Goal: Task Accomplishment & Management: Use online tool/utility

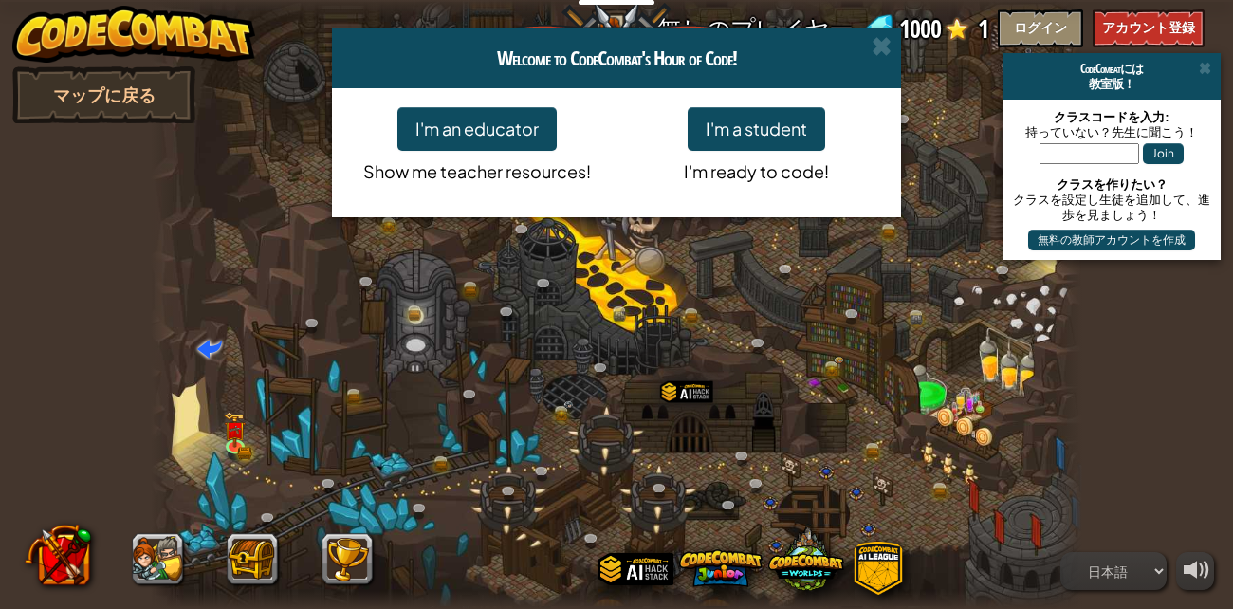
select select "ja"
click at [881, 38] on span at bounding box center [881, 46] width 20 height 20
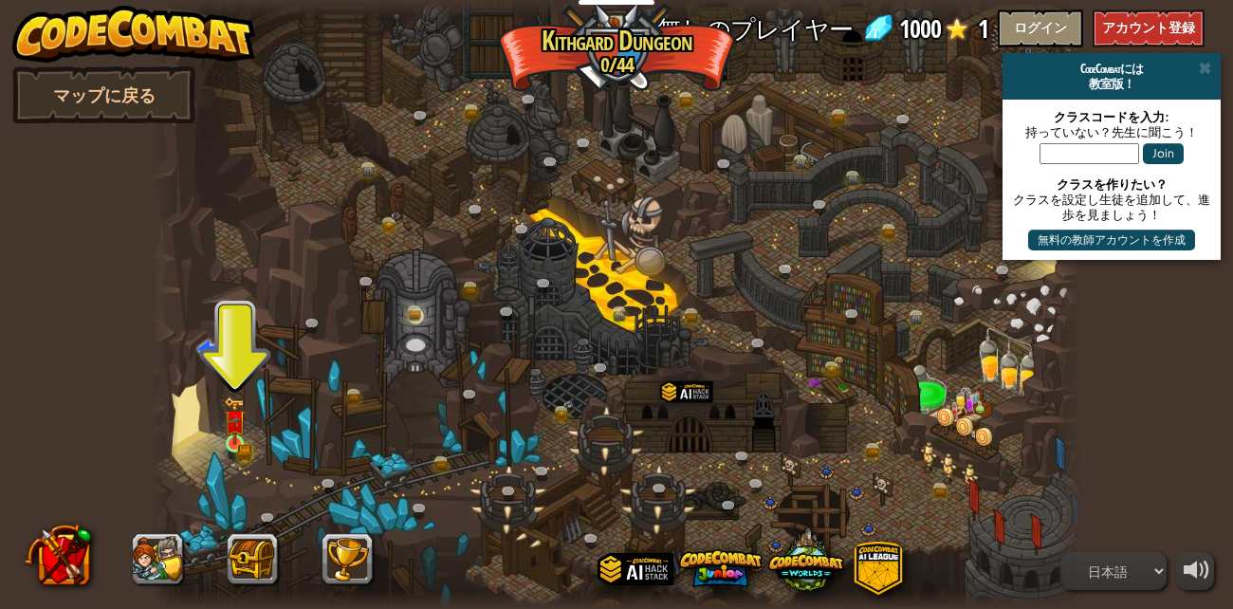
click at [237, 440] on img at bounding box center [235, 420] width 22 height 48
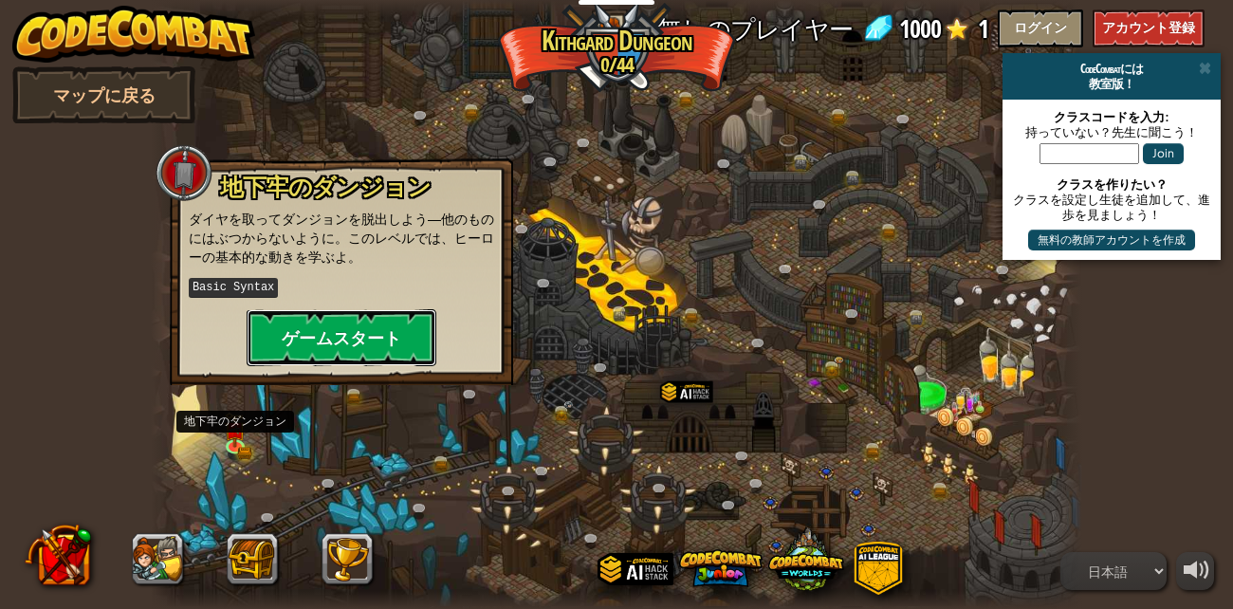
click at [302, 335] on button "ゲームスタート" at bounding box center [342, 337] width 190 height 57
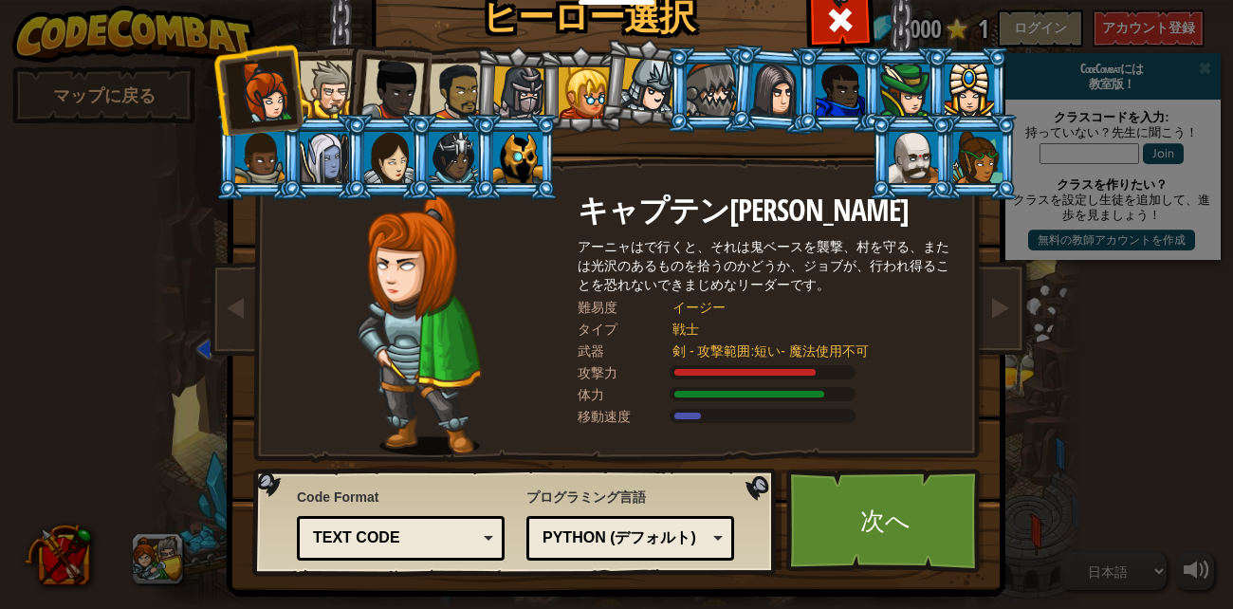
click at [329, 75] on div at bounding box center [329, 90] width 58 height 58
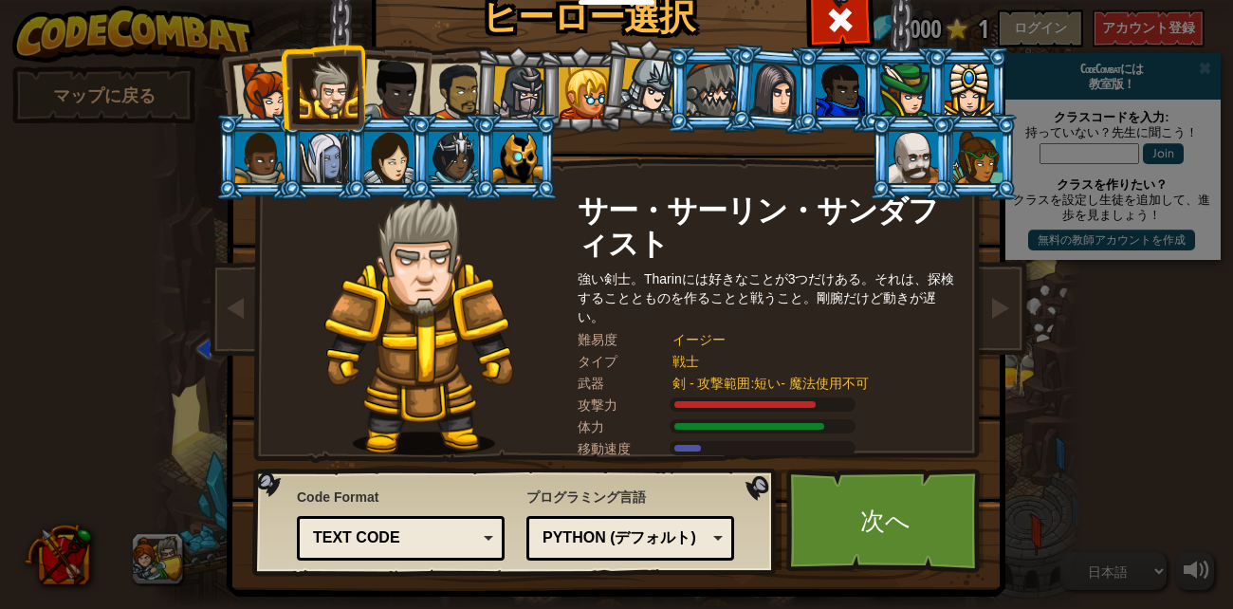
click at [264, 90] on div at bounding box center [264, 92] width 63 height 63
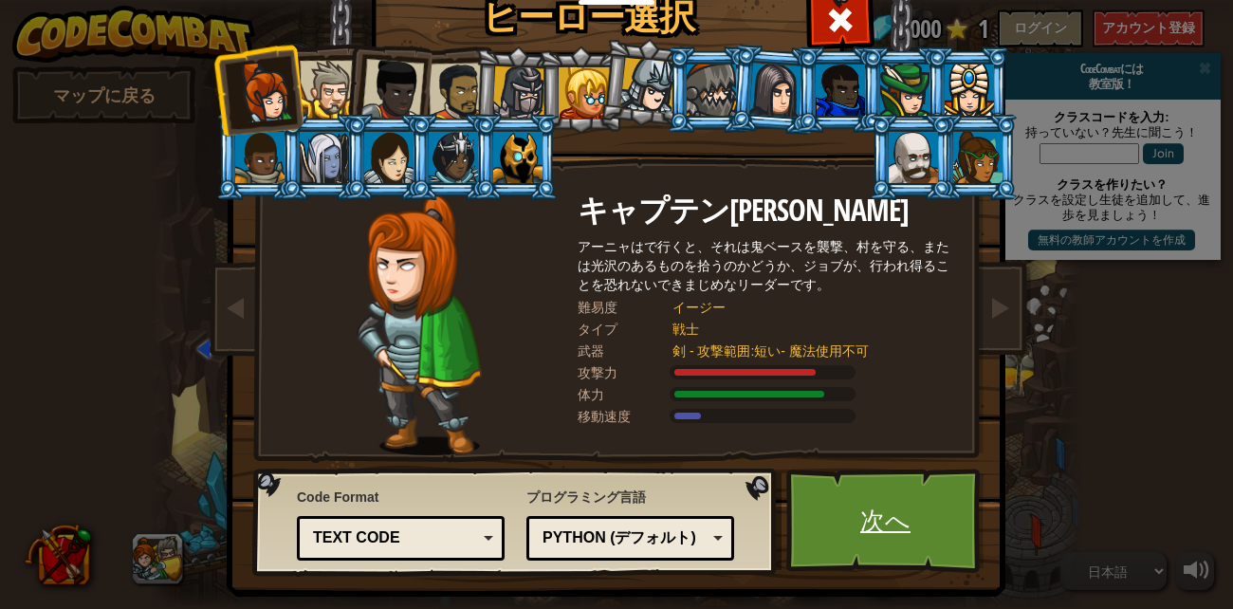
click at [899, 504] on link "次へ" at bounding box center [885, 520] width 198 height 104
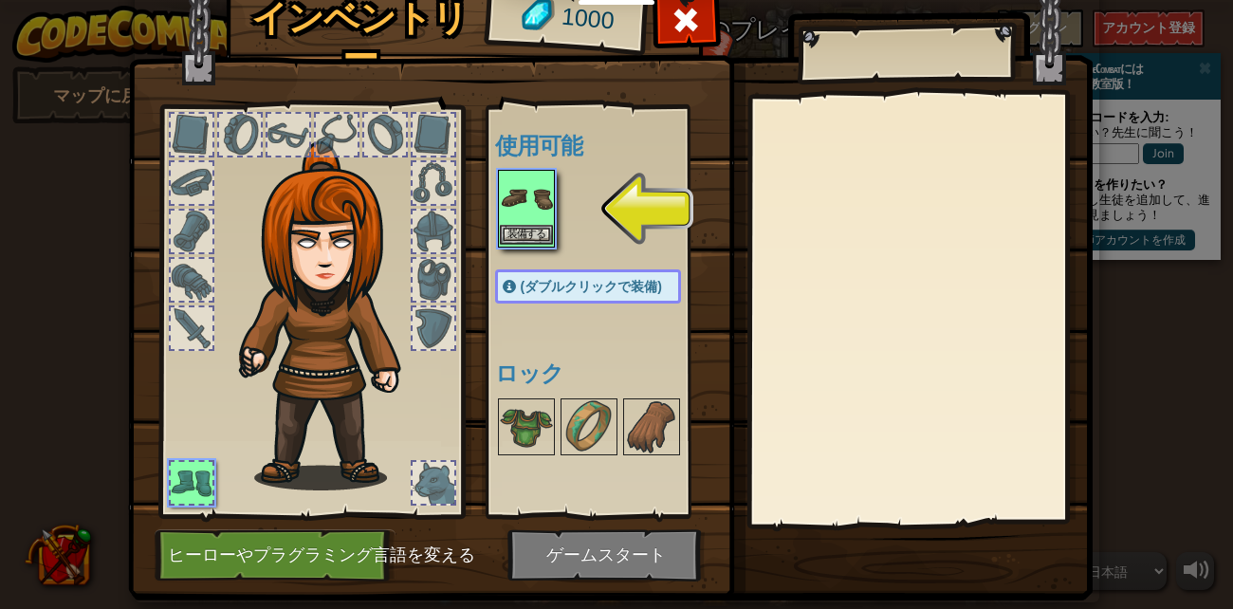
click at [541, 196] on img at bounding box center [526, 198] width 53 height 53
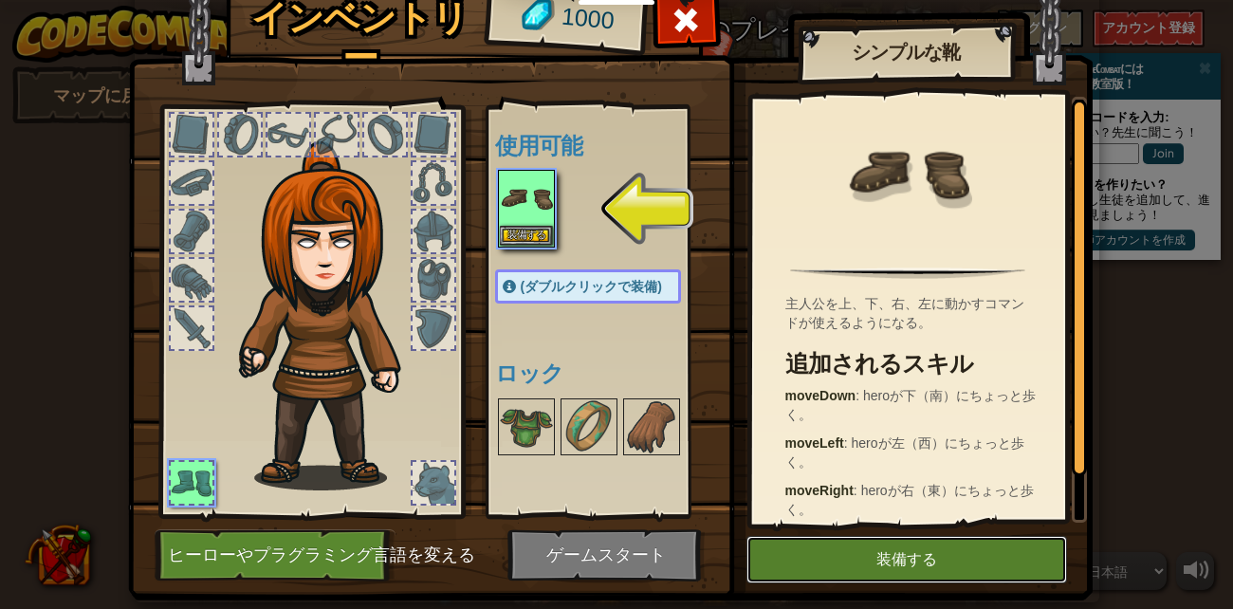
click at [989, 559] on button "装備する" at bounding box center [906, 559] width 320 height 47
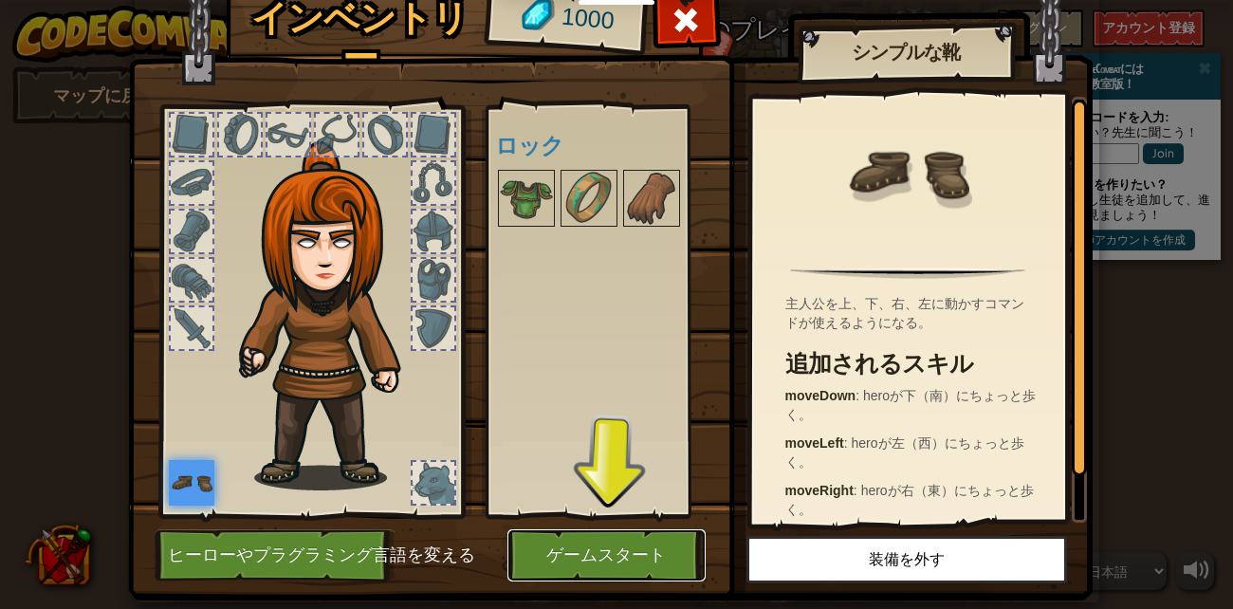
click at [633, 565] on button "ゲームスタート" at bounding box center [606, 555] width 198 height 52
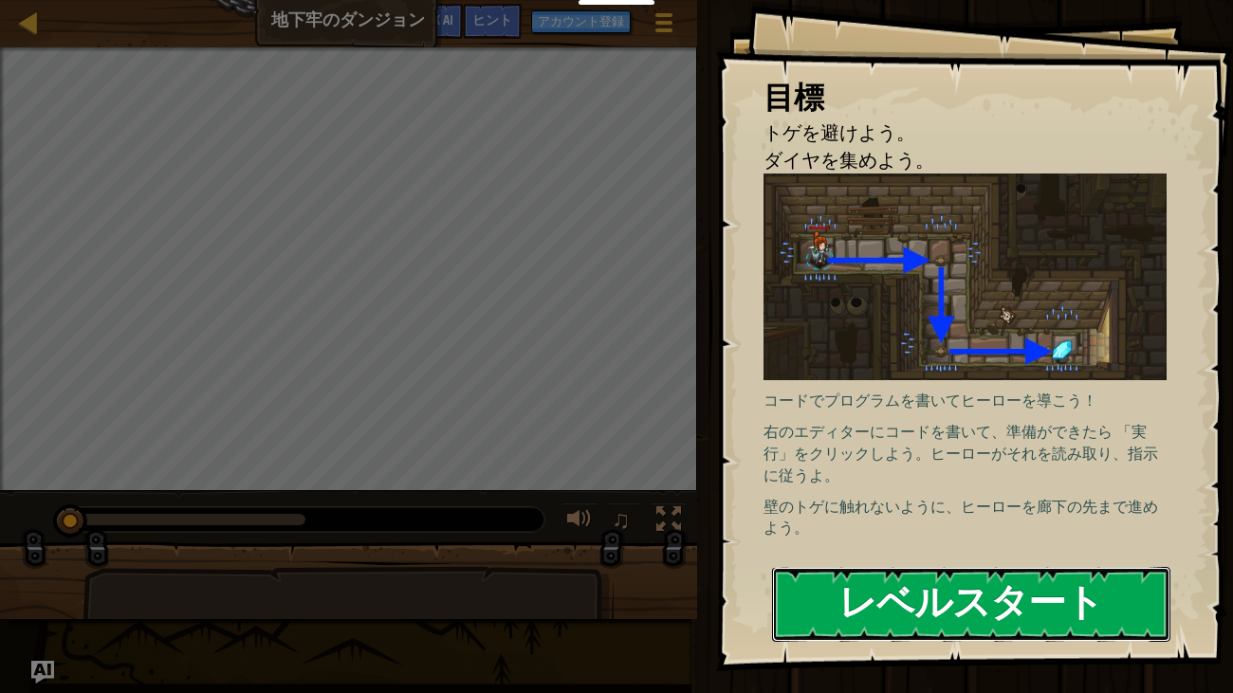
click at [1017, 607] on button "レベルスタート" at bounding box center [971, 604] width 399 height 75
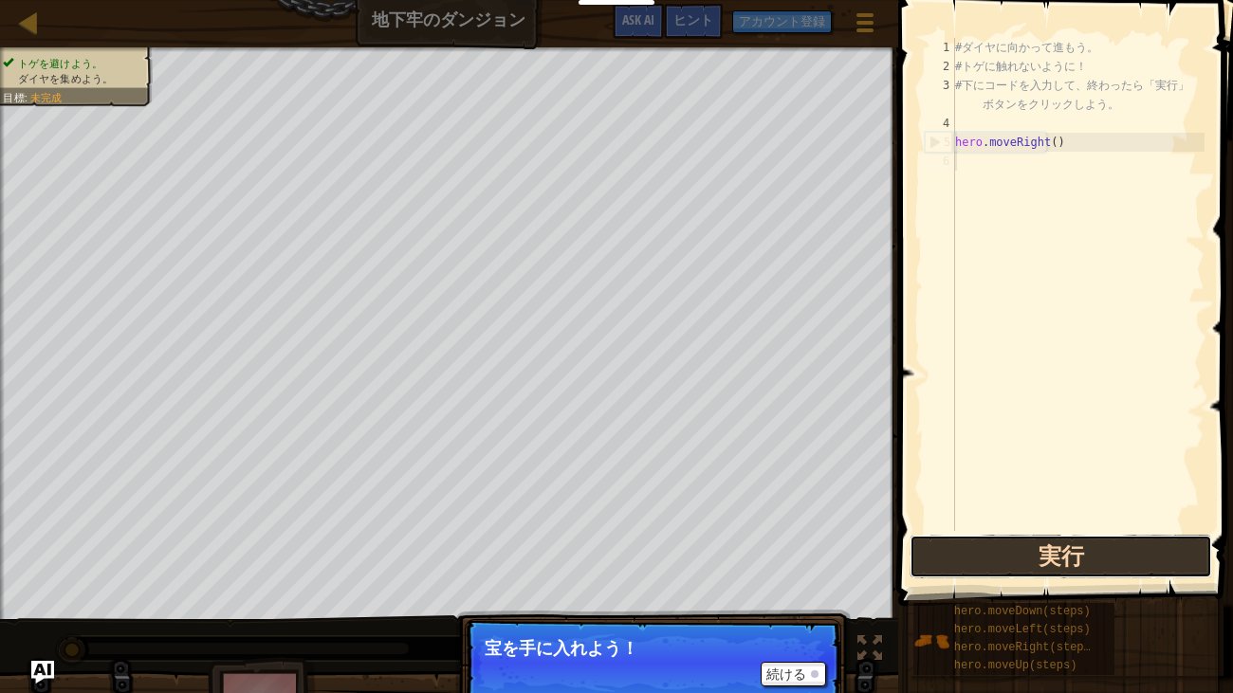
click at [1129, 551] on button "実行" at bounding box center [1060, 557] width 302 height 44
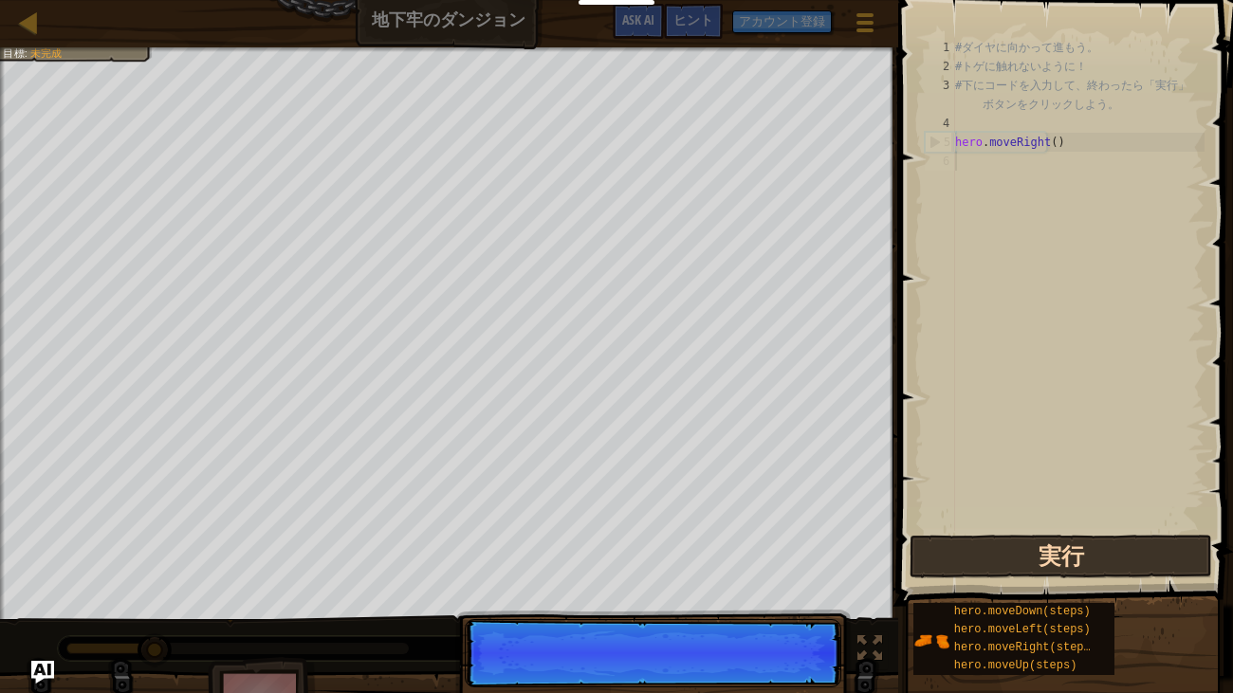
scroll to position [9, 0]
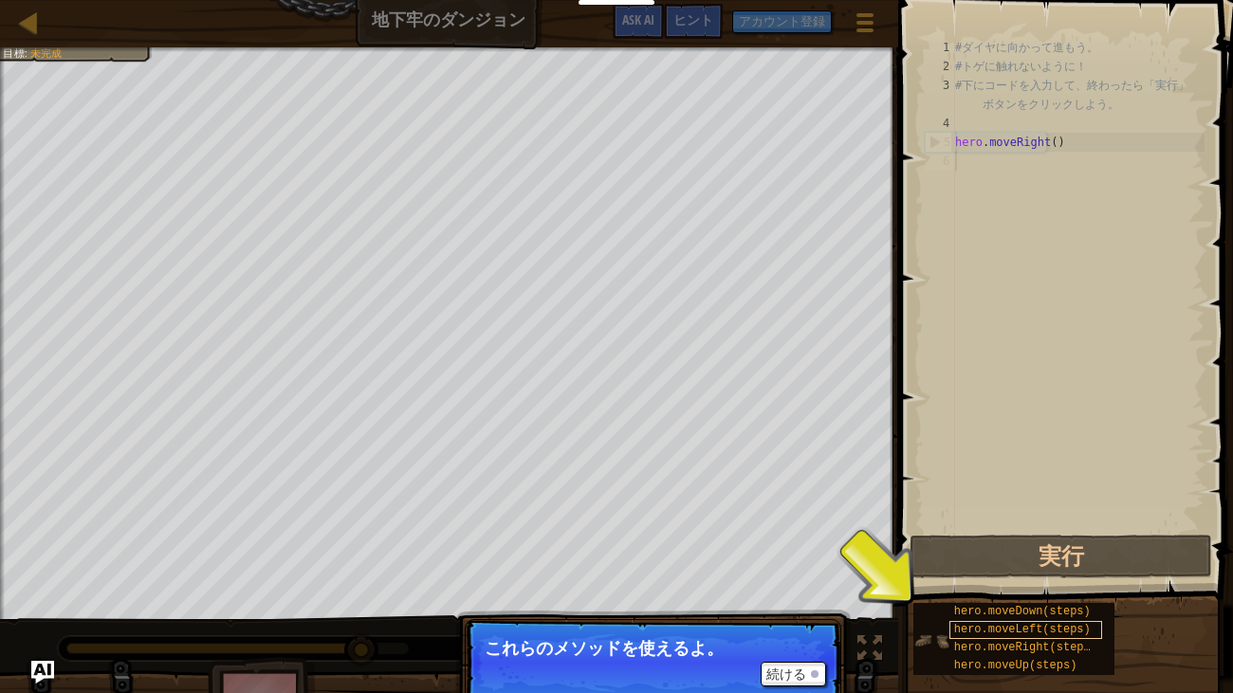
click at [961, 608] on div "hero.moveLeft(steps)" at bounding box center [1025, 630] width 153 height 18
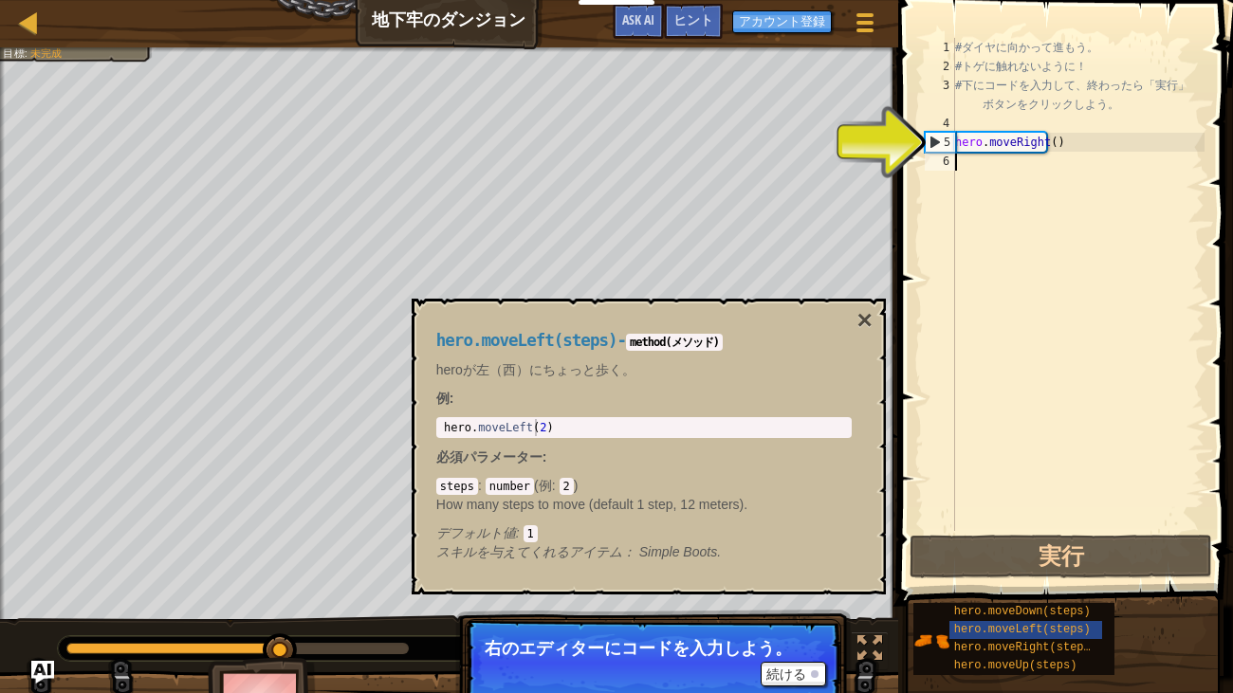
click at [1024, 141] on div "# ダ イ ヤ に 向 か っ て 進 も う 。 # ト ゲ に 触 れ な い よ う に ！ # 下 に コ ー ド を 入 力 し て 、 終 わ っ…" at bounding box center [1077, 303] width 253 height 531
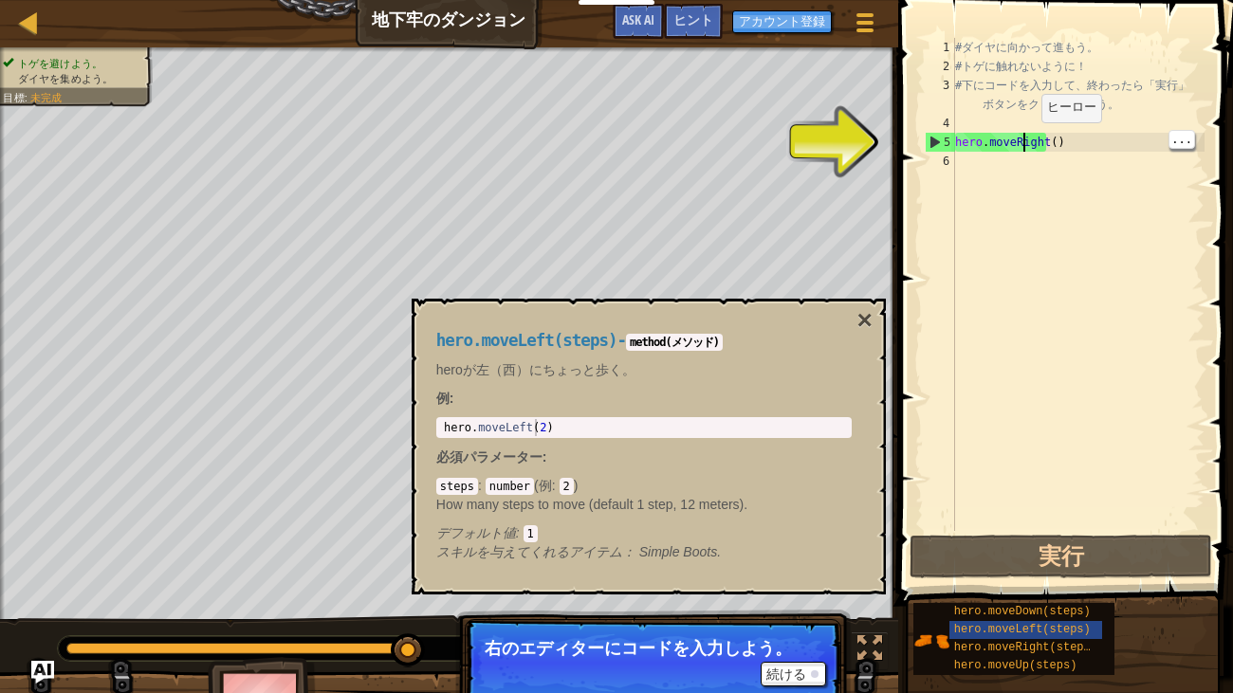
type textarea "hero.moveRight()"
click at [1064, 175] on div "# ダ イ ヤ に 向 か っ て 進 も う 。 # ト ゲ に 触 れ な い よ う に ！ # 下 に コ ー ド を 入 力 し て 、 終 わ っ…" at bounding box center [1077, 303] width 253 height 531
paste textarea "hero.moveRight()"
click at [1032, 140] on div "# ダ イ ヤ に 向 か っ て 進 も う 。 # ト ゲ に 触 れ な い よ う に ！ # 下 に コ ー ド を 入 力 し て 、 終 わ っ…" at bounding box center [1077, 303] width 253 height 531
click at [1021, 148] on div "# ダ イ ヤ に 向 か っ て 進 も う 。 # ト ゲ に 触 れ な い よ う に ！ # 下 に コ ー ド を 入 力 し て 、 終 わ っ…" at bounding box center [1077, 303] width 253 height 531
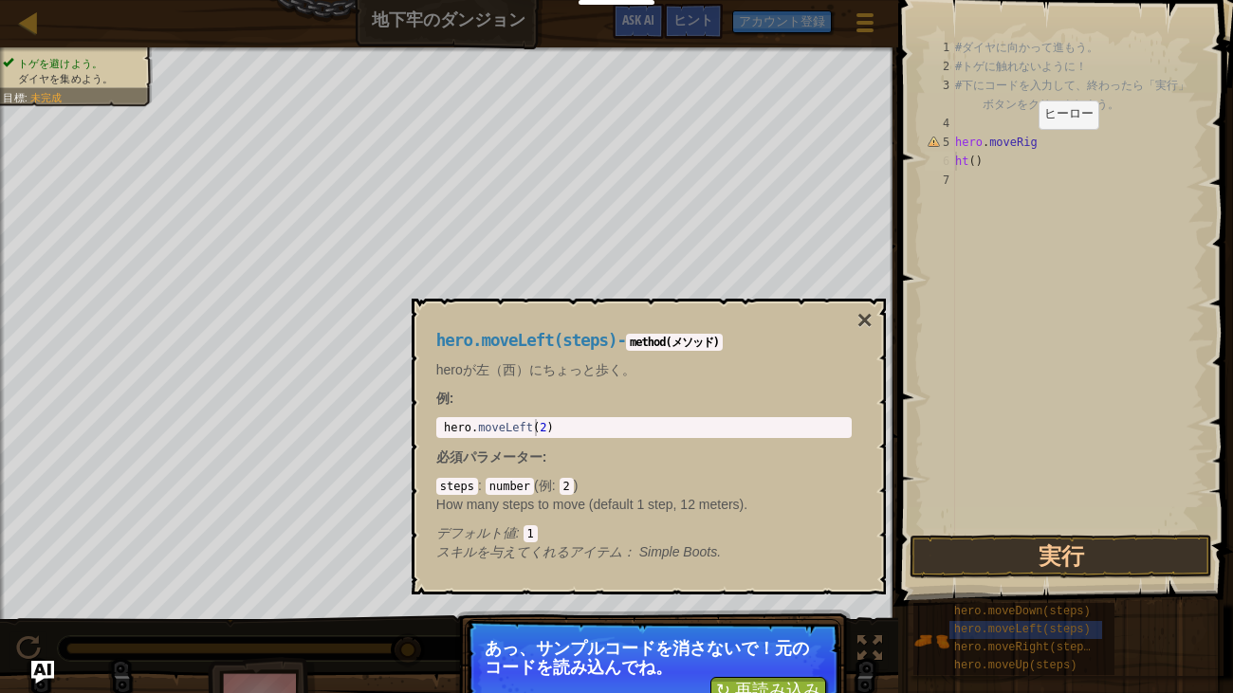
click at [863, 302] on div "hero.moveLeft(steps) - method(メソッド) heroが左（西）にちょっと歩く。 例 : 1 hero . moveLeft ( 2…" at bounding box center [649, 447] width 474 height 296
click at [1018, 547] on button "実行" at bounding box center [1060, 557] width 302 height 44
click at [1021, 553] on button "実行" at bounding box center [1060, 557] width 302 height 44
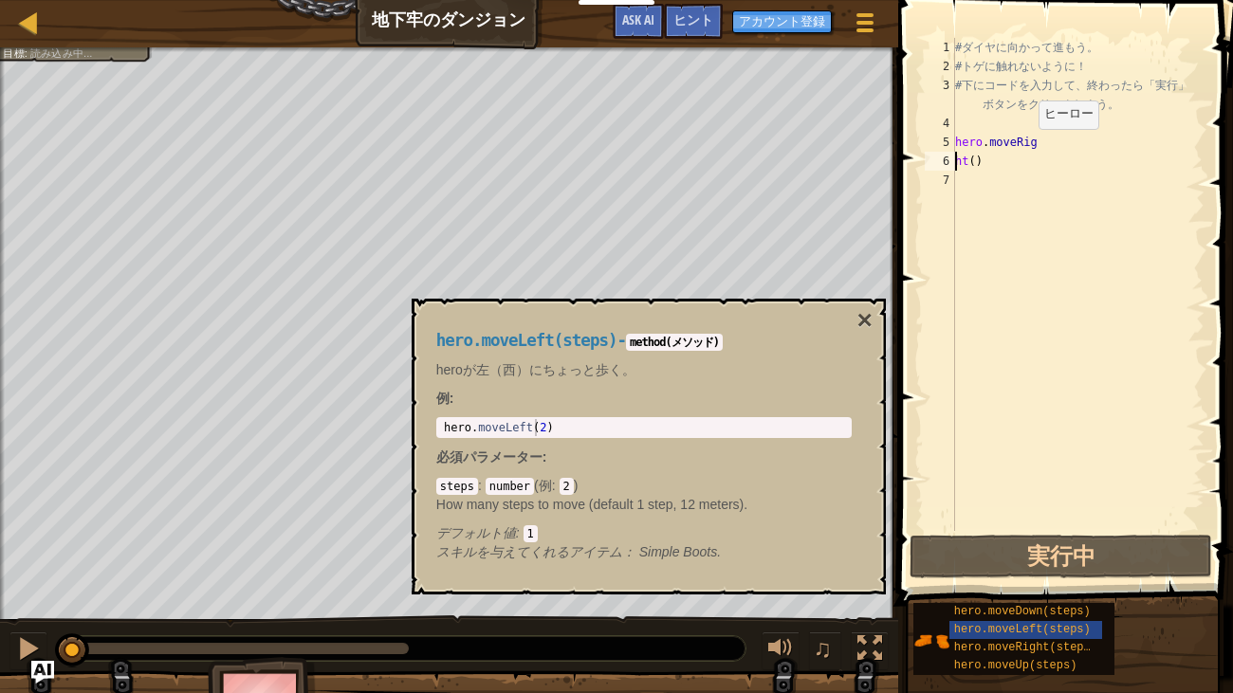
click at [863, 311] on button "×" at bounding box center [863, 320] width 15 height 27
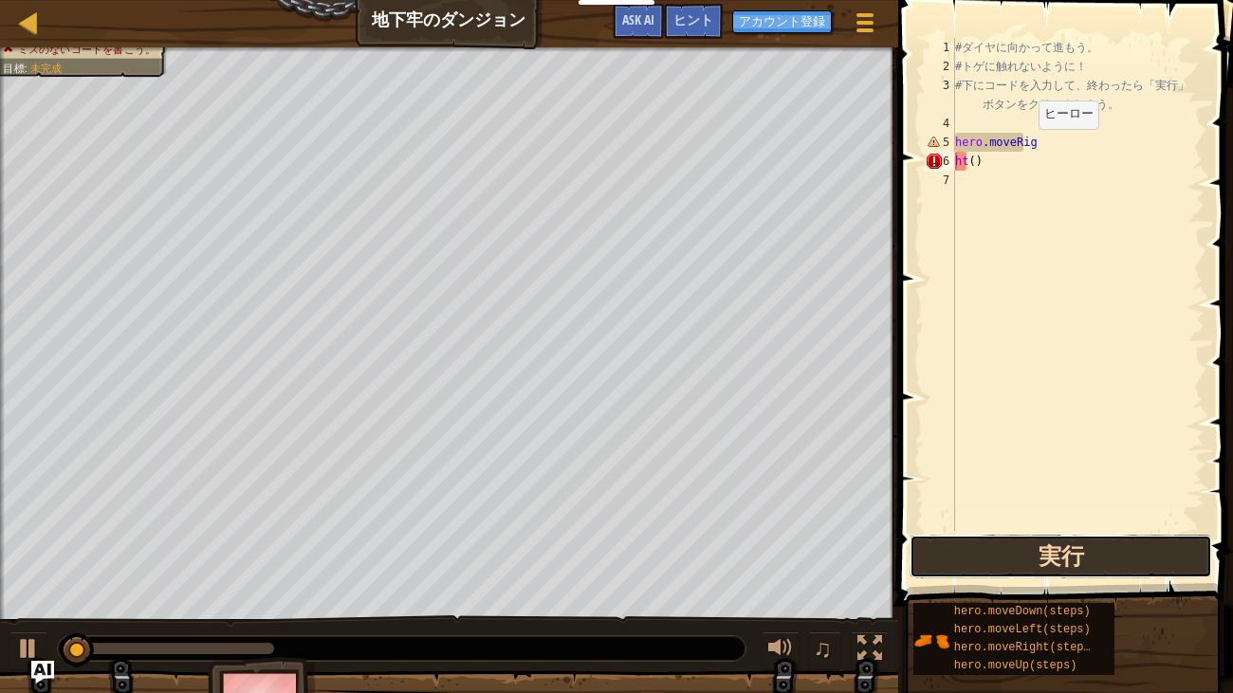
click at [957, 558] on button "実行" at bounding box center [1060, 557] width 302 height 44
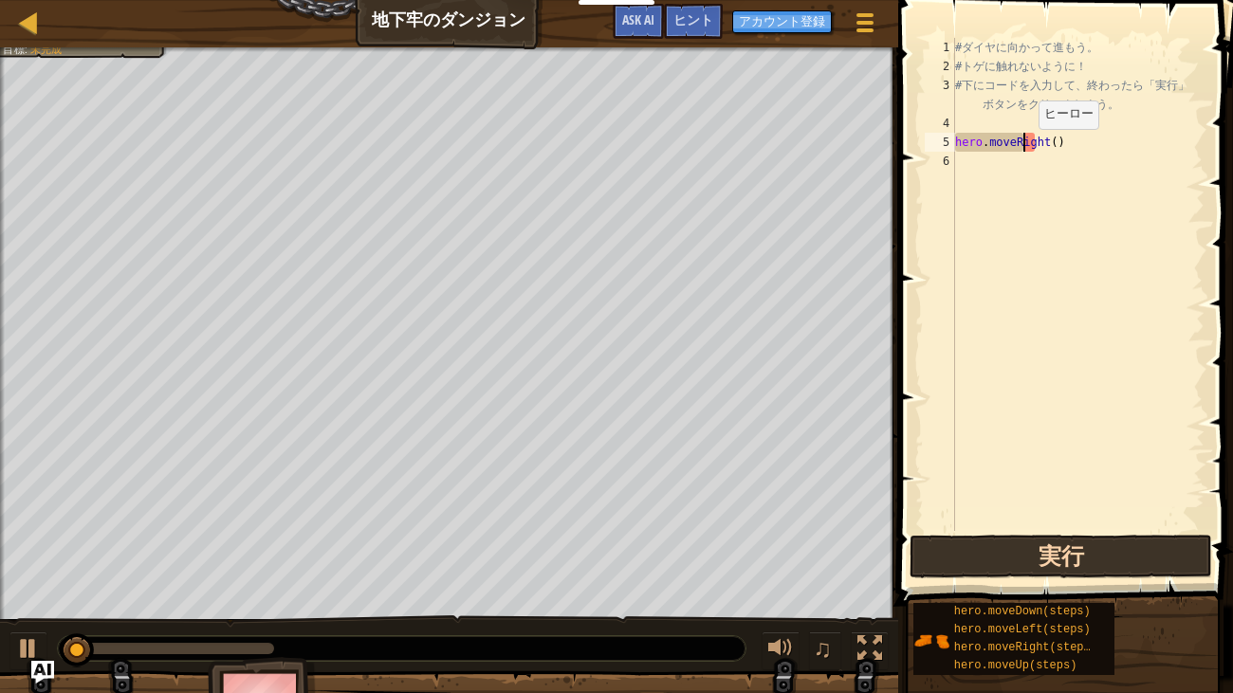
type textarea "hero.moveRight()"
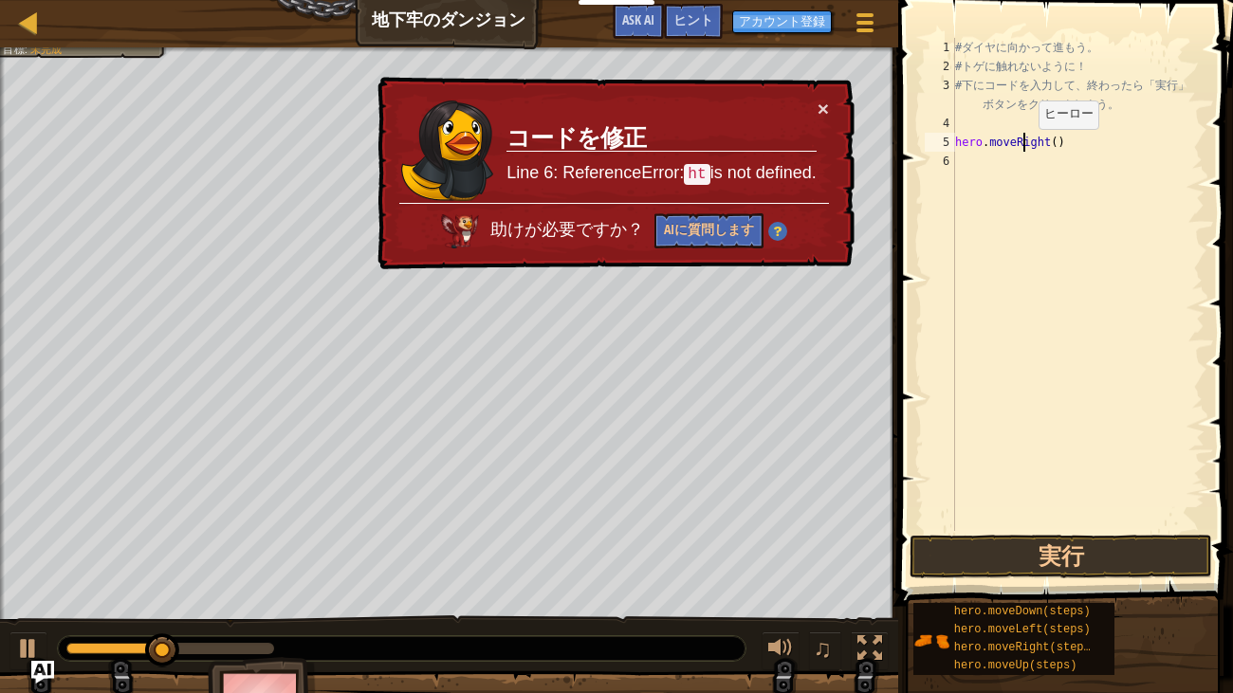
click at [1137, 335] on div "# ダ イ ヤ に 向 か っ て 進 も う 。 # ト ゲ に 触 れ な い よ う に ！ # 下 に コ ー ド を 入 力 し て 、 終 わ っ…" at bounding box center [1077, 303] width 253 height 531
click at [738, 240] on button "AIに質問します" at bounding box center [708, 230] width 109 height 35
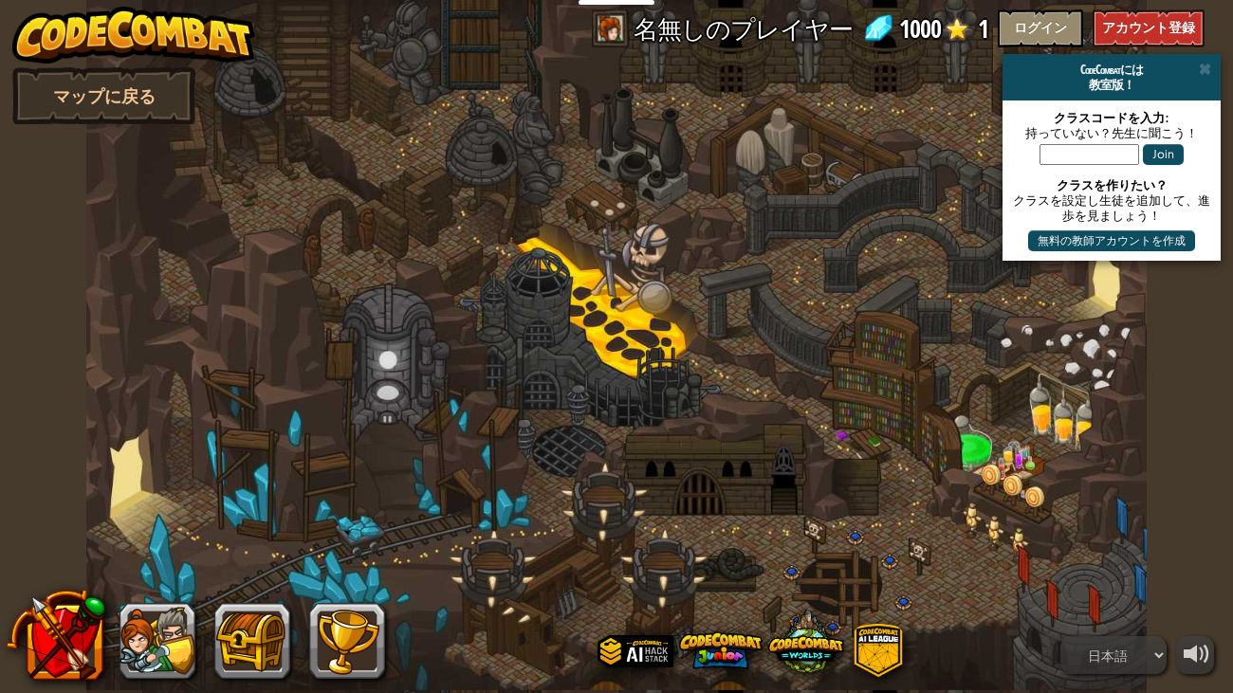
select select "ja"
